Goal: Information Seeking & Learning: Compare options

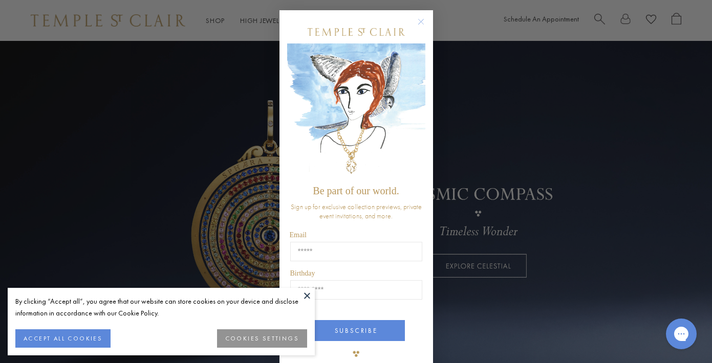
click at [421, 16] on circle "Close dialog" at bounding box center [420, 22] width 12 height 12
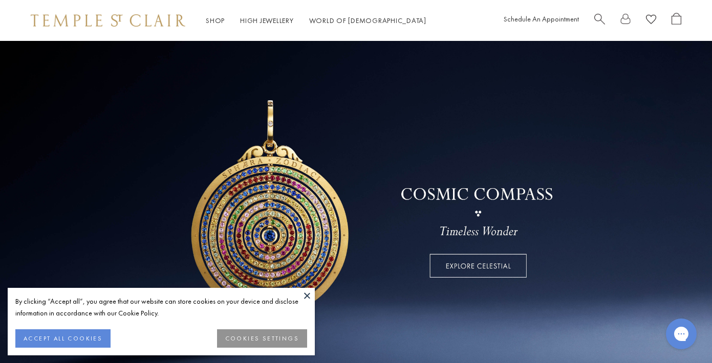
click at [308, 293] on button at bounding box center [306, 295] width 15 height 15
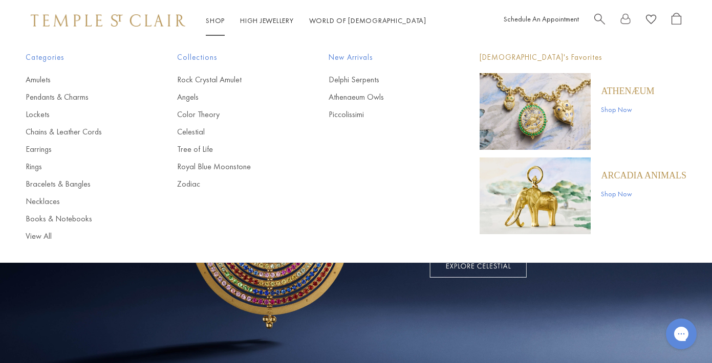
click at [216, 20] on link "Shop Shop" at bounding box center [215, 20] width 19 height 9
click at [48, 148] on link "Earrings" at bounding box center [81, 149] width 111 height 11
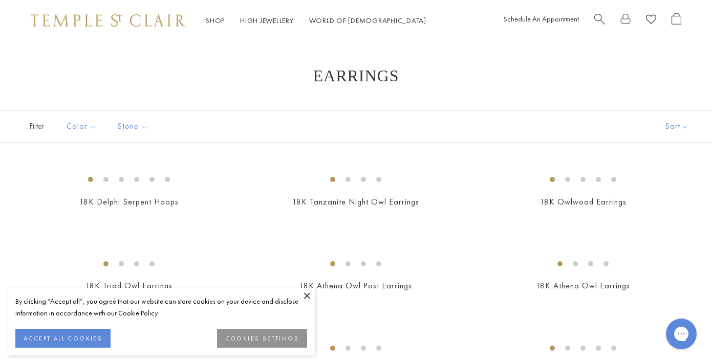
click at [304, 293] on button at bounding box center [306, 295] width 15 height 15
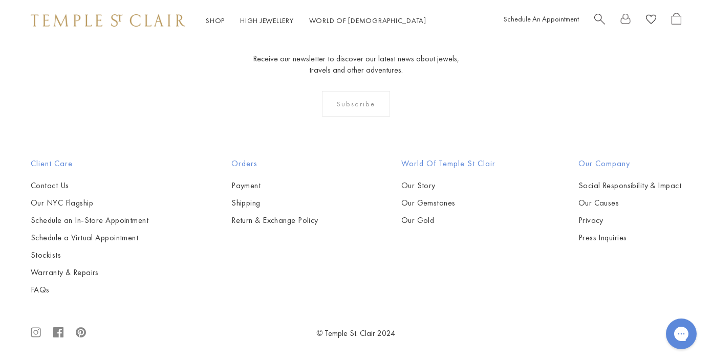
scroll to position [3426, 0]
click at [0, 0] on img at bounding box center [0, 0] width 0 height 0
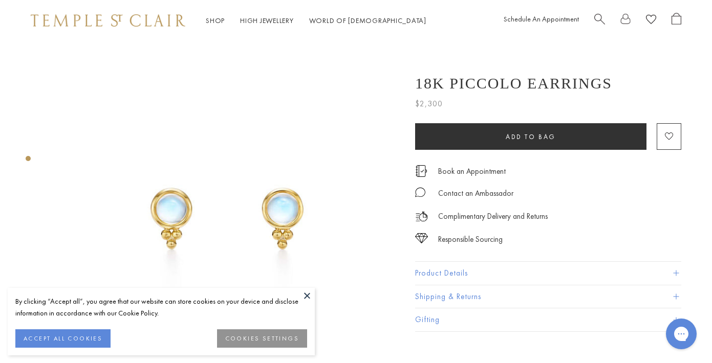
click at [304, 294] on button at bounding box center [306, 295] width 15 height 15
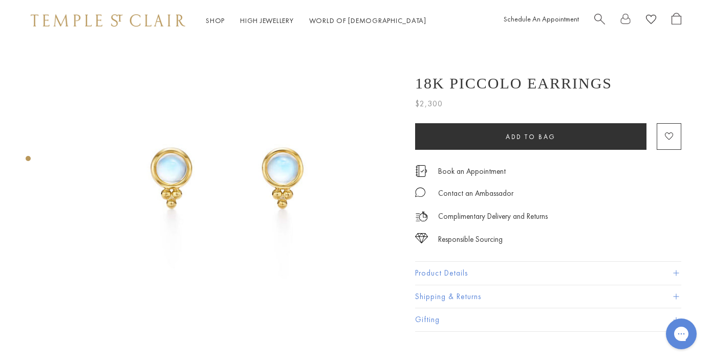
scroll to position [20, 0]
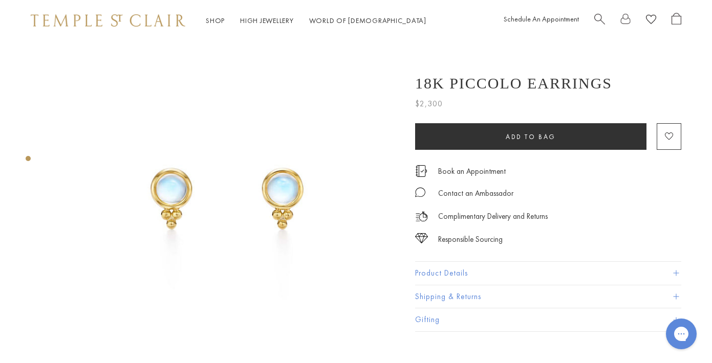
click at [280, 182] on img at bounding box center [225, 195] width 348 height 348
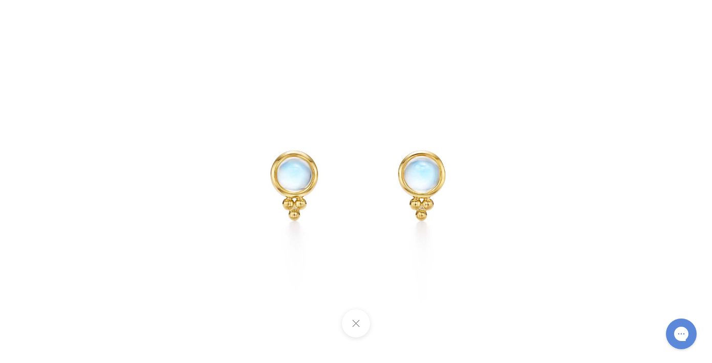
click at [289, 185] on img at bounding box center [356, 181] width 399 height 399
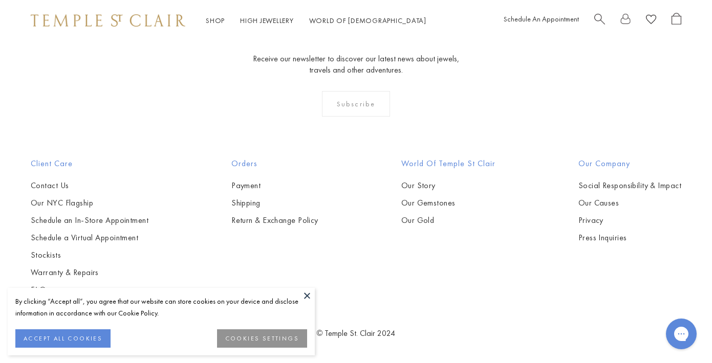
scroll to position [3456, 0]
click at [0, 0] on img at bounding box center [0, 0] width 0 height 0
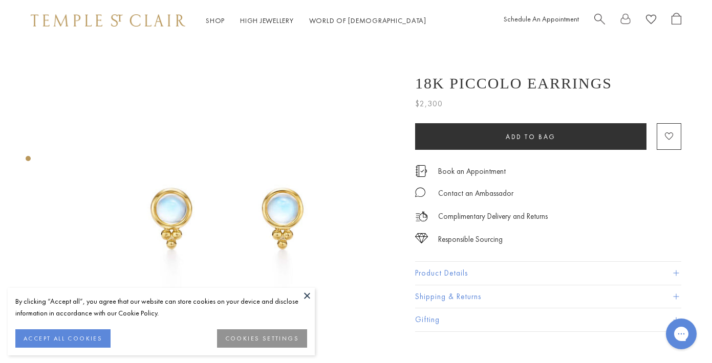
click at [305, 293] on button at bounding box center [306, 295] width 15 height 15
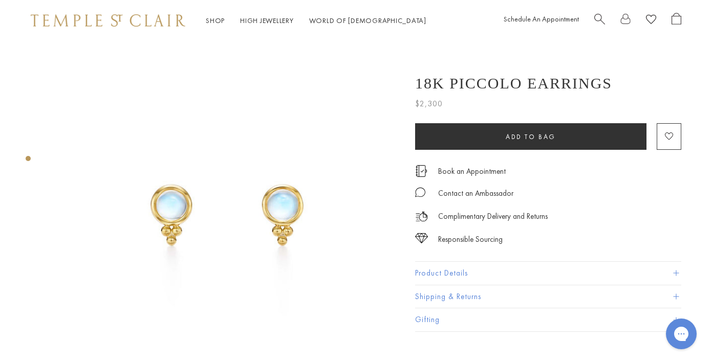
scroll to position [3, 0]
click at [442, 275] on button "Product Details" at bounding box center [548, 273] width 266 height 23
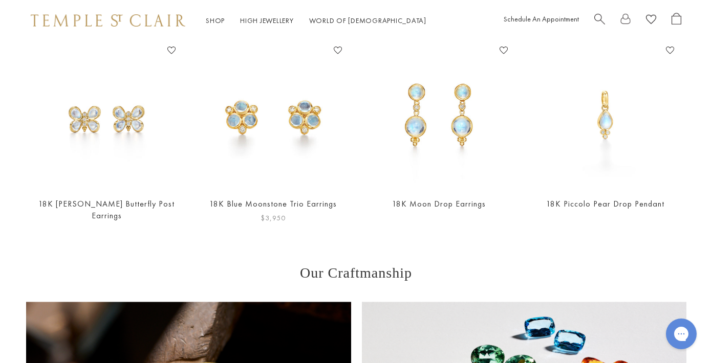
scroll to position [509, 0]
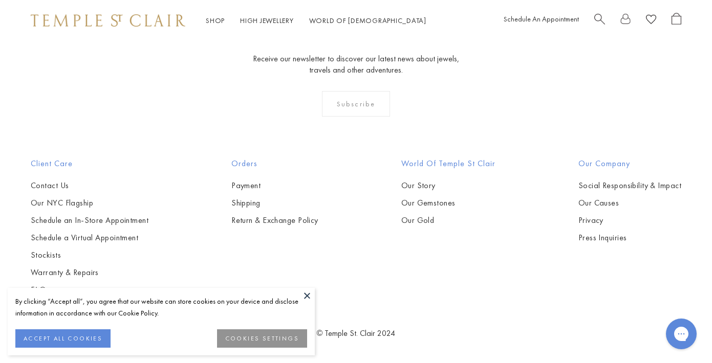
scroll to position [4393, 0]
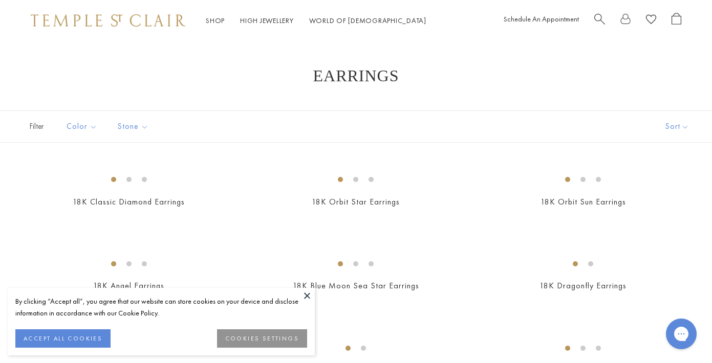
click at [304, 294] on button at bounding box center [306, 295] width 15 height 15
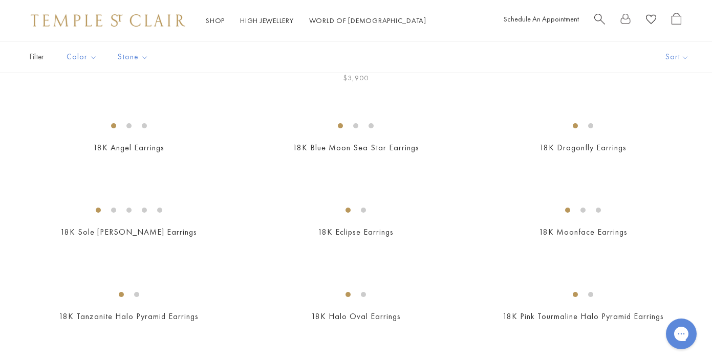
scroll to position [158, 0]
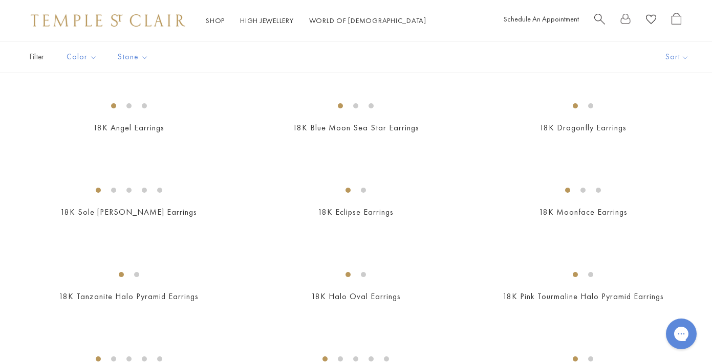
click at [0, 0] on img at bounding box center [0, 0] width 0 height 0
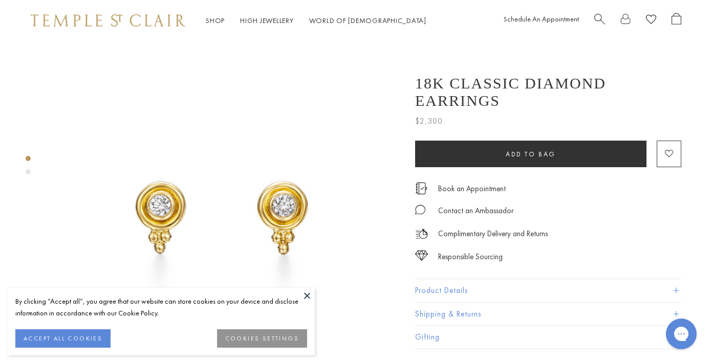
click at [305, 293] on button at bounding box center [306, 295] width 15 height 15
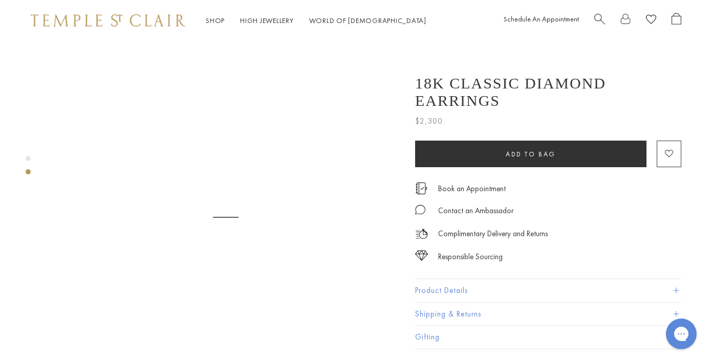
scroll to position [373, 0]
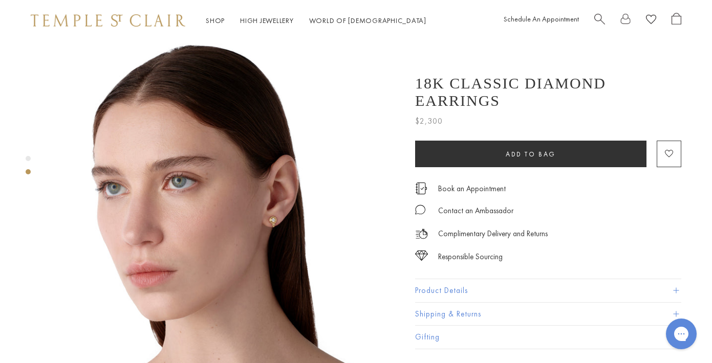
click at [285, 214] on img at bounding box center [225, 206] width 348 height 348
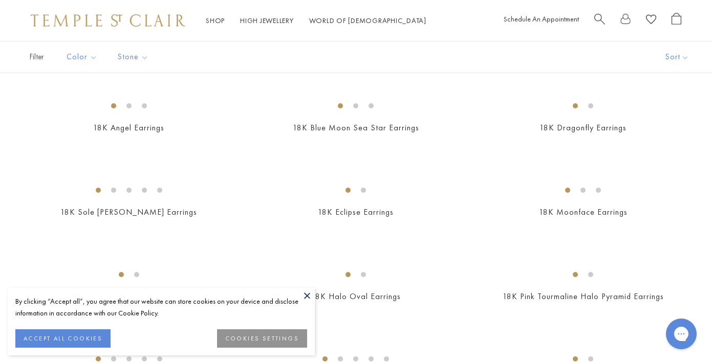
click at [308, 293] on button at bounding box center [306, 295] width 15 height 15
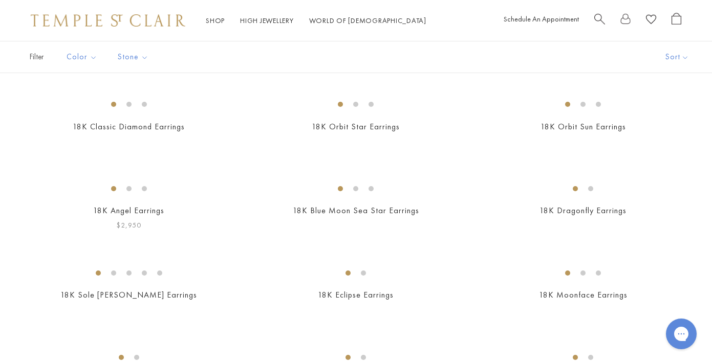
scroll to position [47, 0]
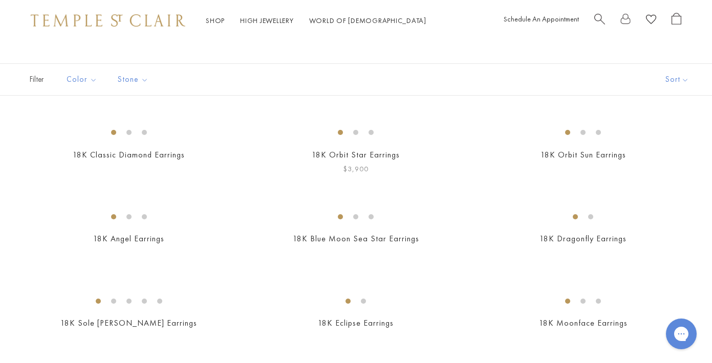
click at [0, 0] on img at bounding box center [0, 0] width 0 height 0
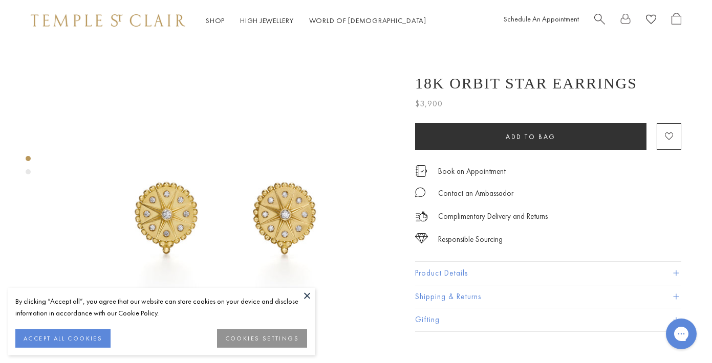
click at [306, 295] on button at bounding box center [306, 295] width 15 height 15
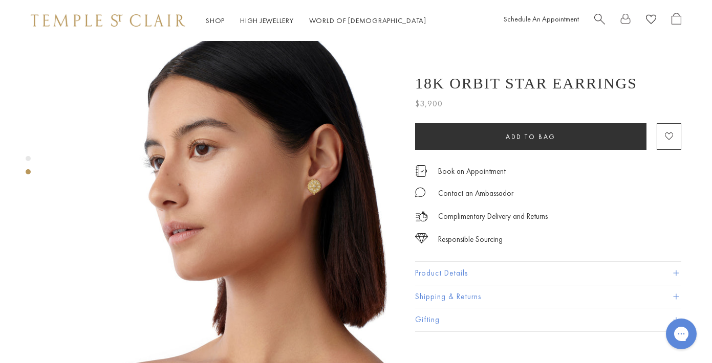
scroll to position [306, 0]
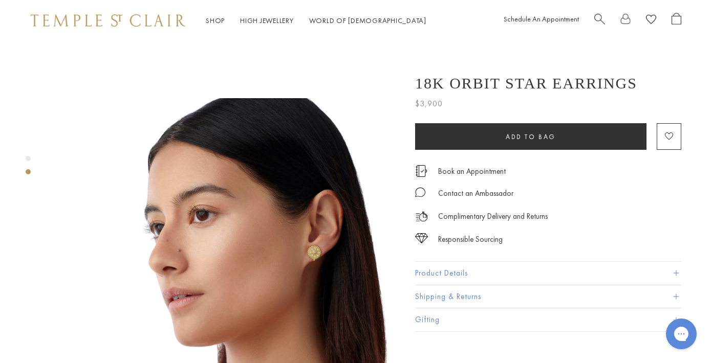
click at [320, 230] on img at bounding box center [225, 272] width 348 height 348
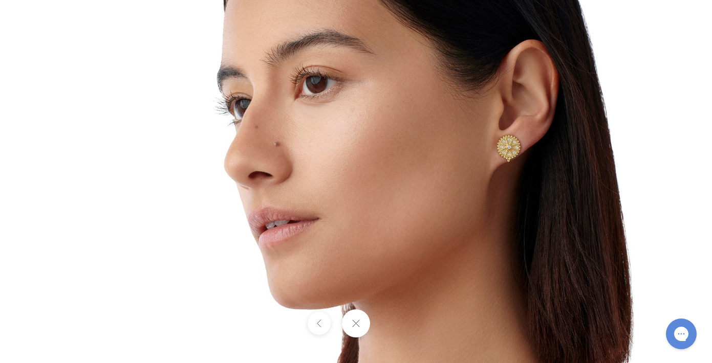
click at [535, 148] on img at bounding box center [356, 181] width 599 height 599
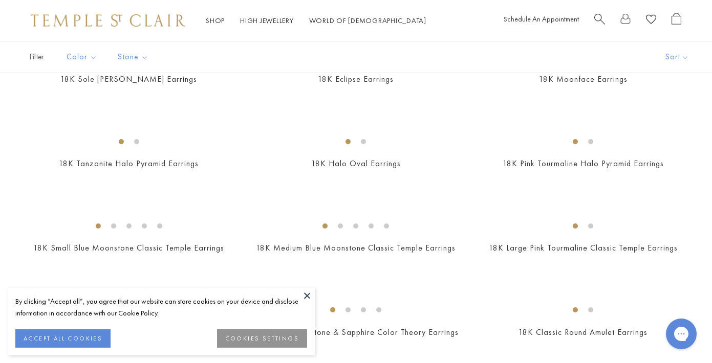
scroll to position [293, 0]
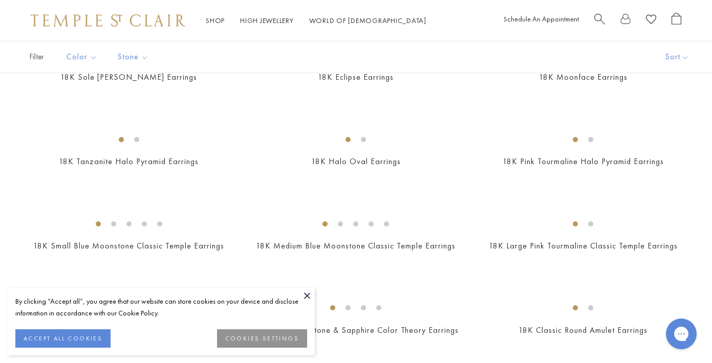
click at [306, 297] on button at bounding box center [306, 295] width 15 height 15
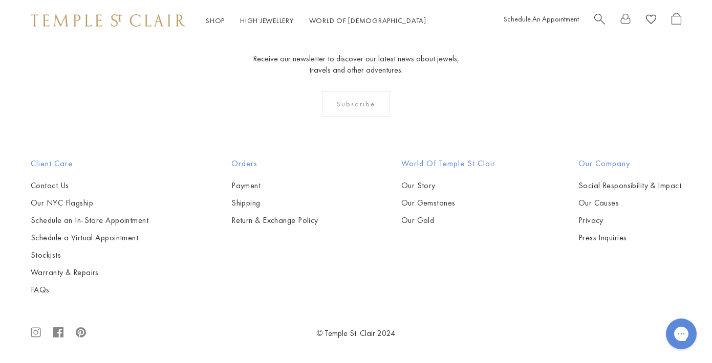
scroll to position [3520, 0]
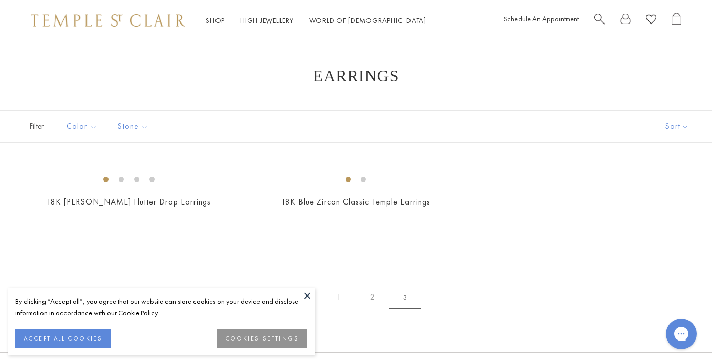
click at [309, 296] on button at bounding box center [306, 295] width 15 height 15
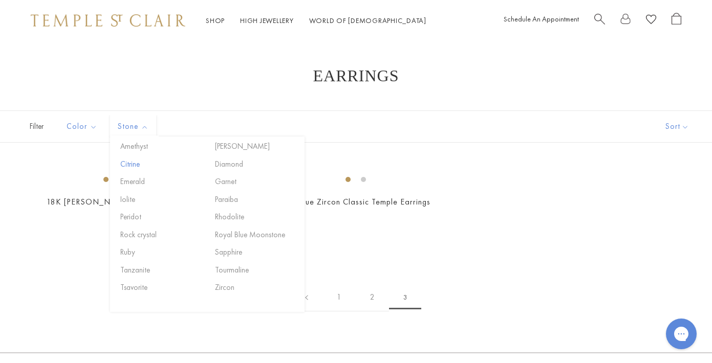
click at [129, 163] on button "Citrine" at bounding box center [161, 165] width 87 height 12
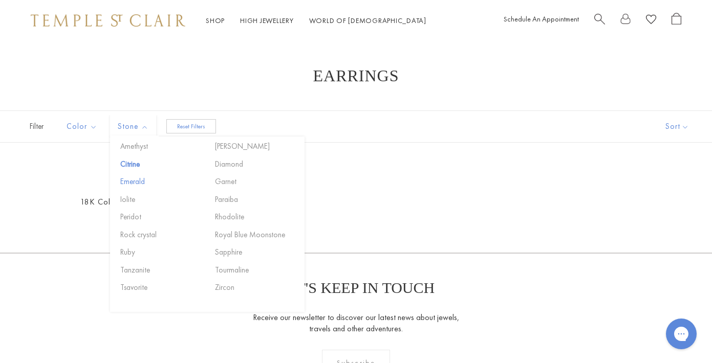
click at [130, 180] on button "Emerald" at bounding box center [161, 182] width 87 height 12
click at [125, 217] on button "Peridot" at bounding box center [161, 217] width 87 height 12
click at [150, 234] on button "Rock crystal" at bounding box center [161, 235] width 87 height 12
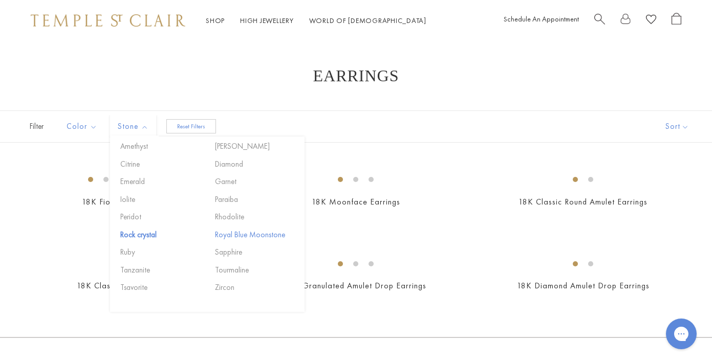
click at [227, 233] on button "Royal Blue Moonstone" at bounding box center [255, 235] width 87 height 12
click at [126, 162] on button "Citrine" at bounding box center [161, 165] width 87 height 12
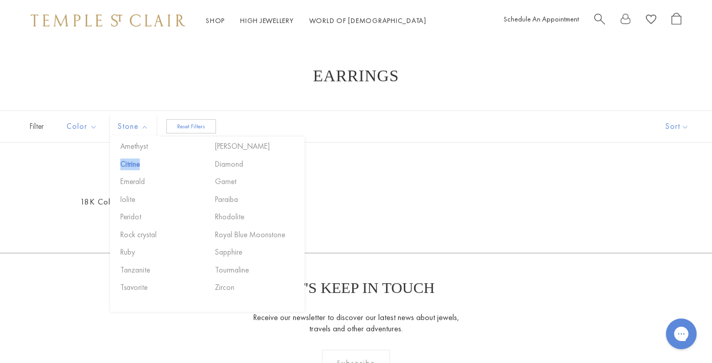
click at [142, 126] on span "Stone" at bounding box center [134, 126] width 43 height 13
click at [192, 127] on button "Reset Filters" at bounding box center [191, 126] width 50 height 14
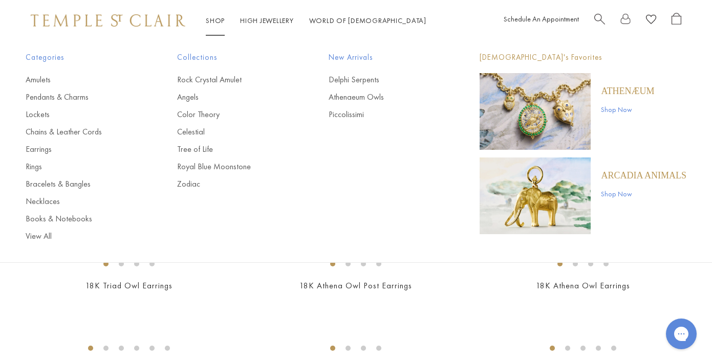
click at [550, 100] on img "Main navigation" at bounding box center [534, 111] width 111 height 77
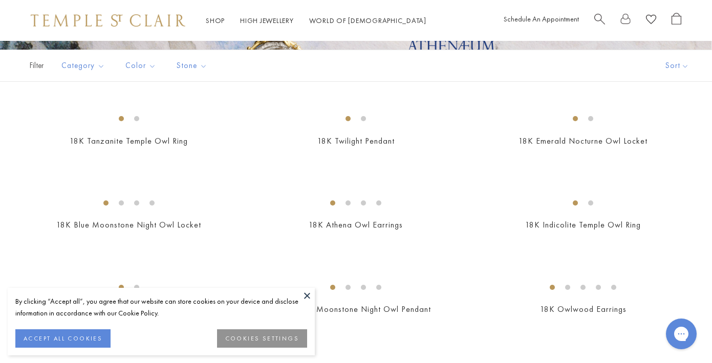
scroll to position [222, 0]
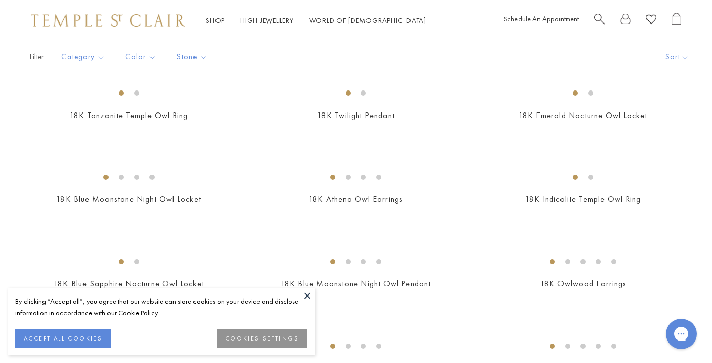
click at [305, 294] on button at bounding box center [306, 295] width 15 height 15
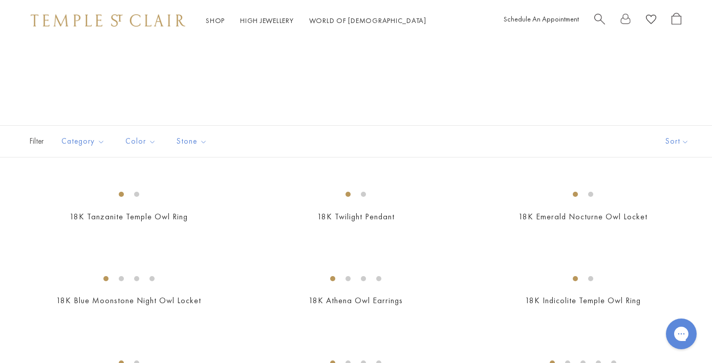
scroll to position [0, 0]
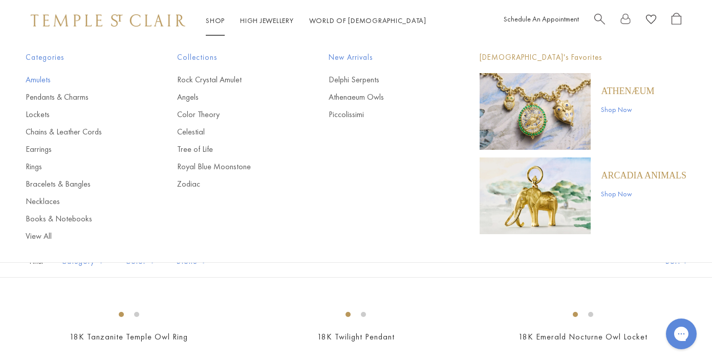
click at [39, 81] on link "Amulets" at bounding box center [81, 79] width 111 height 11
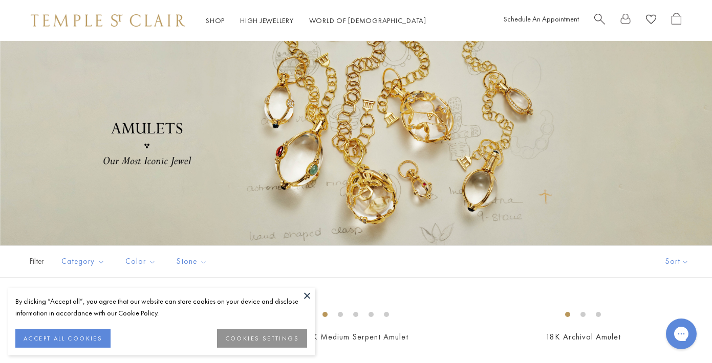
click at [307, 293] on button at bounding box center [306, 295] width 15 height 15
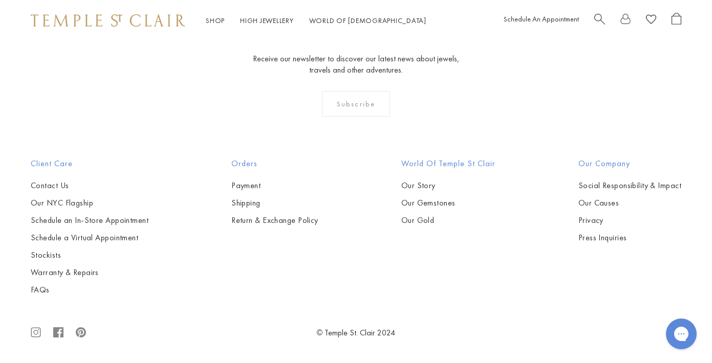
scroll to position [4585, 0]
click at [0, 0] on img at bounding box center [0, 0] width 0 height 0
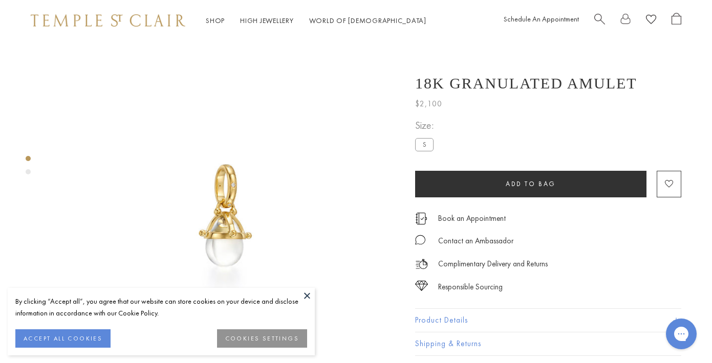
click at [309, 293] on button at bounding box center [306, 295] width 15 height 15
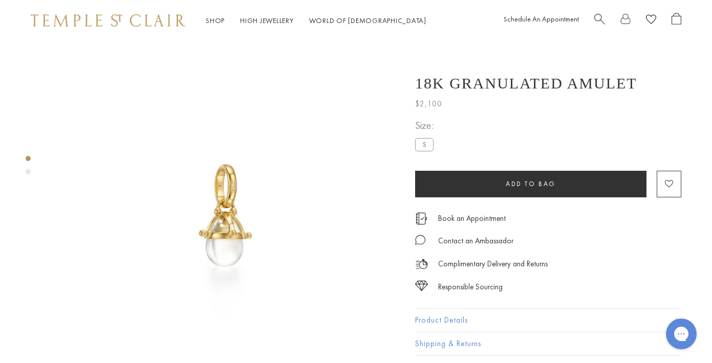
click at [255, 239] on img at bounding box center [225, 215] width 348 height 348
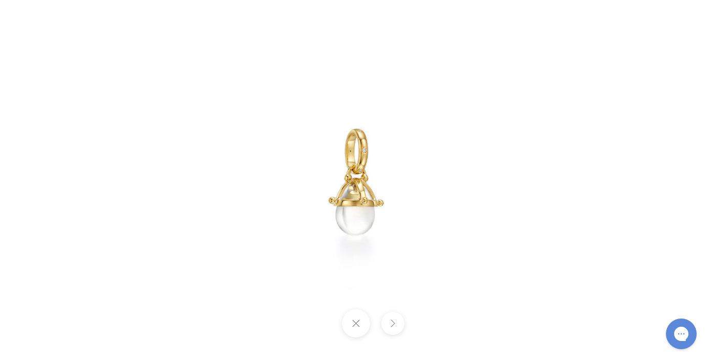
click at [380, 222] on img at bounding box center [355, 181] width 363 height 363
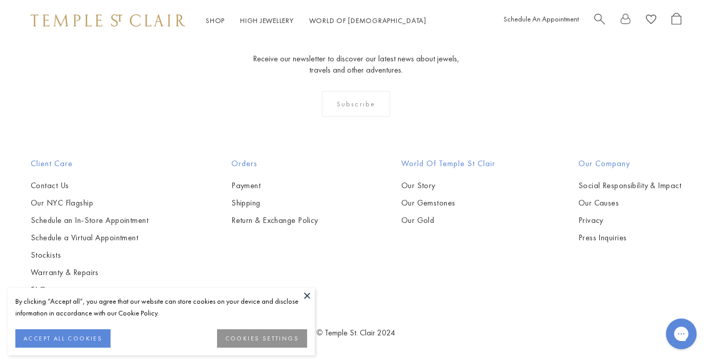
click at [305, 293] on button at bounding box center [306, 295] width 15 height 15
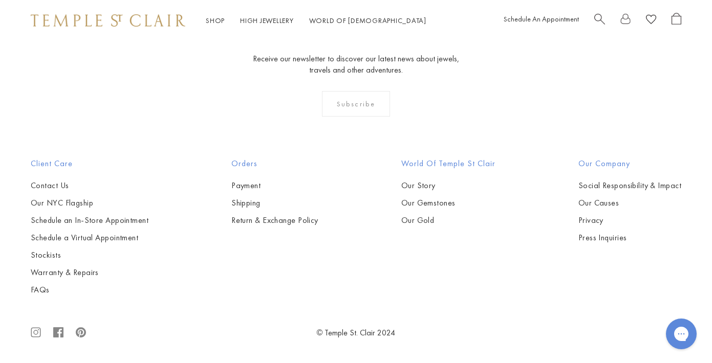
scroll to position [4631, 0]
click at [0, 0] on img at bounding box center [0, 0] width 0 height 0
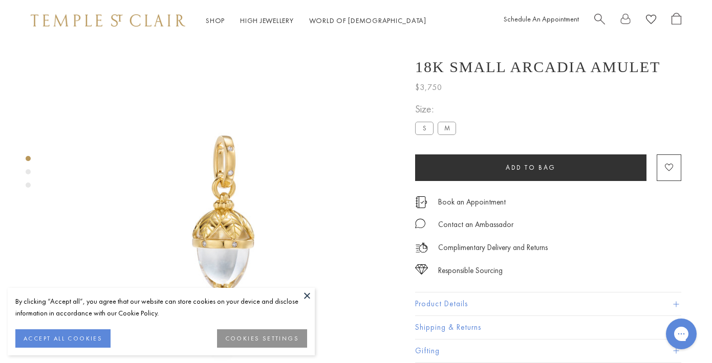
scroll to position [41, 0]
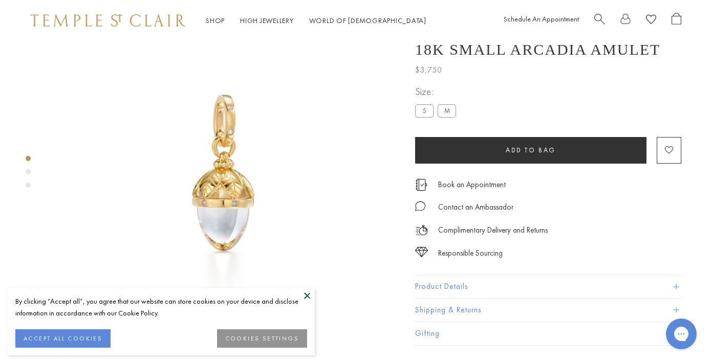
click at [225, 208] on img at bounding box center [225, 174] width 348 height 348
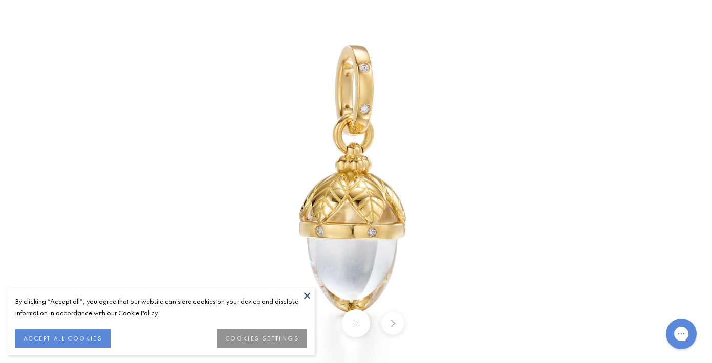
click at [308, 293] on button at bounding box center [306, 295] width 15 height 15
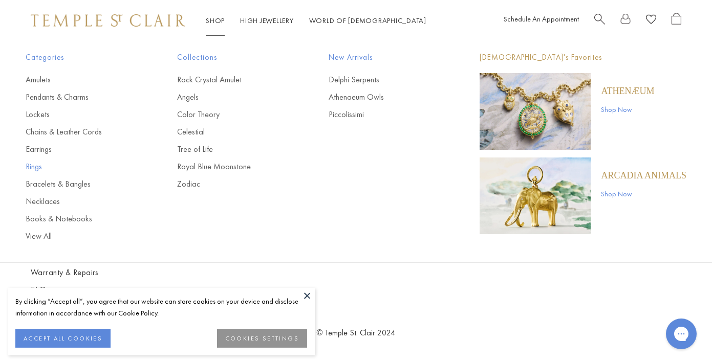
click at [30, 167] on link "Rings" at bounding box center [81, 166] width 111 height 11
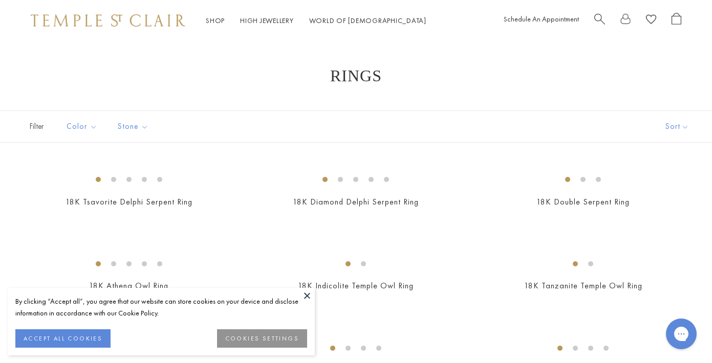
click at [308, 291] on button at bounding box center [306, 295] width 15 height 15
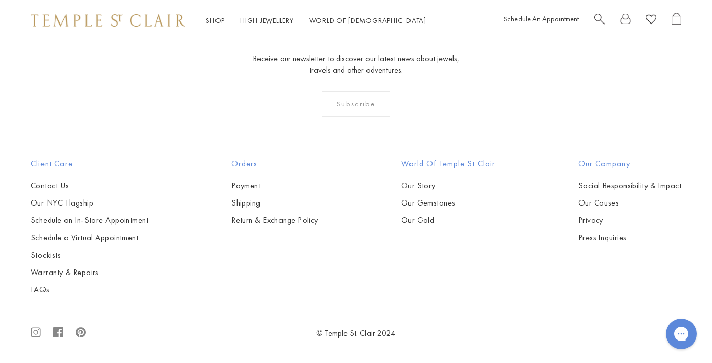
scroll to position [3829, 0]
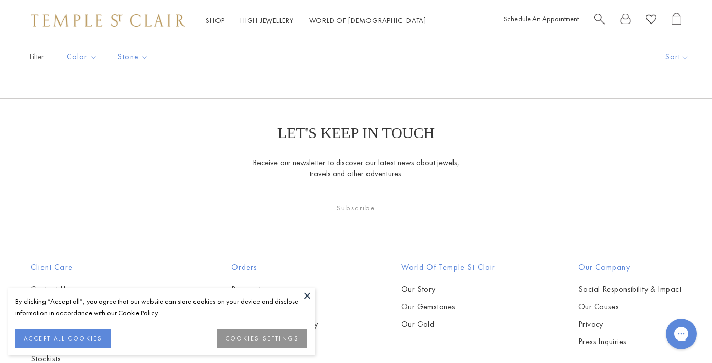
scroll to position [342, 0]
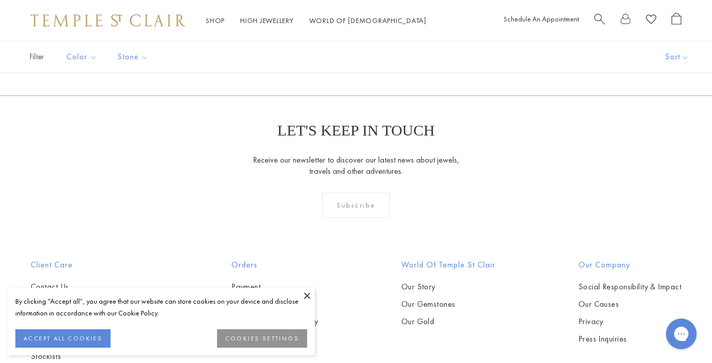
click at [308, 292] on button at bounding box center [306, 295] width 15 height 15
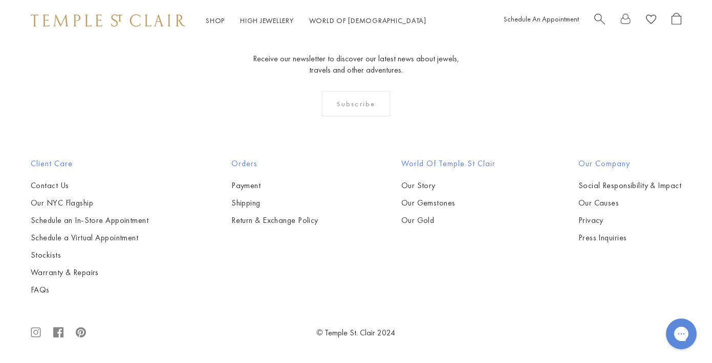
scroll to position [451, 0]
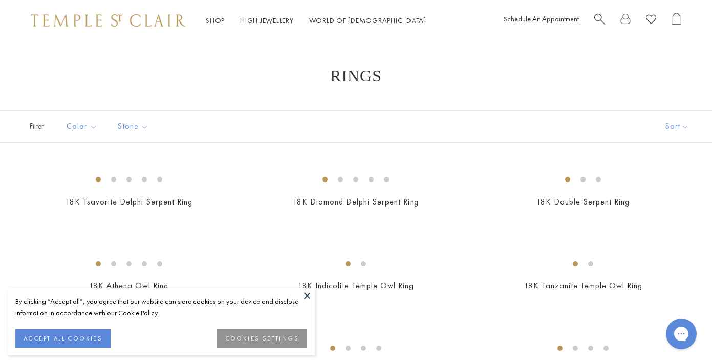
click at [309, 293] on button at bounding box center [306, 295] width 15 height 15
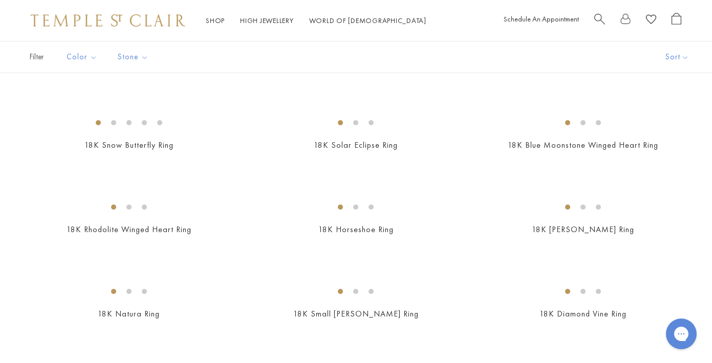
scroll to position [613, 0]
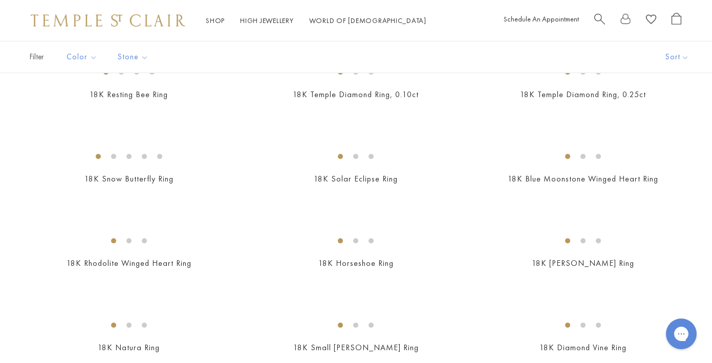
click at [0, 0] on img at bounding box center [0, 0] width 0 height 0
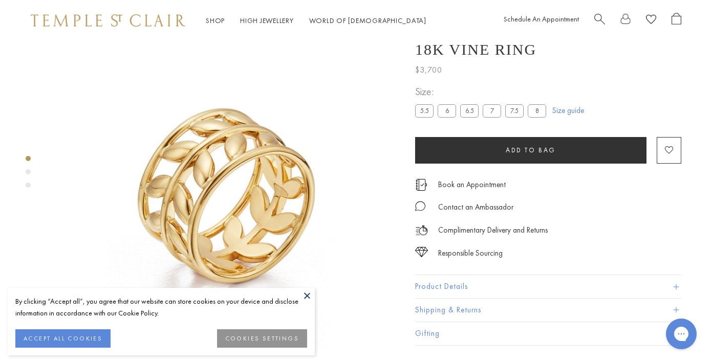
click at [300, 287] on img at bounding box center [225, 174] width 348 height 348
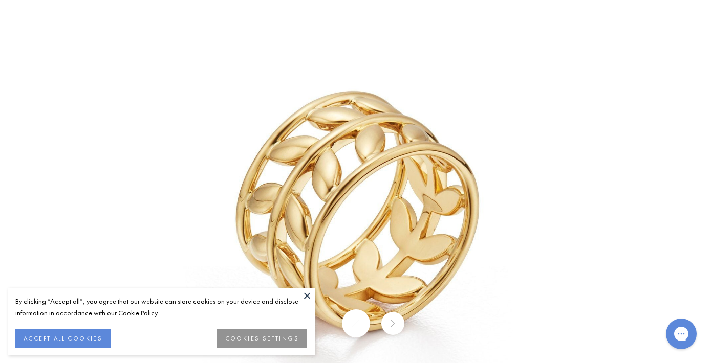
click at [306, 296] on button at bounding box center [306, 295] width 15 height 15
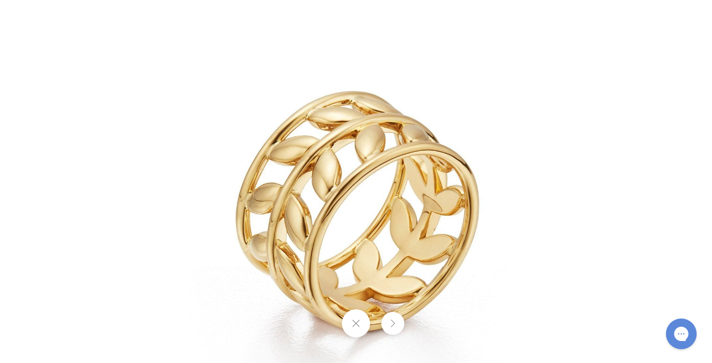
click at [392, 322] on button at bounding box center [392, 323] width 23 height 23
